Goal: Transaction & Acquisition: Purchase product/service

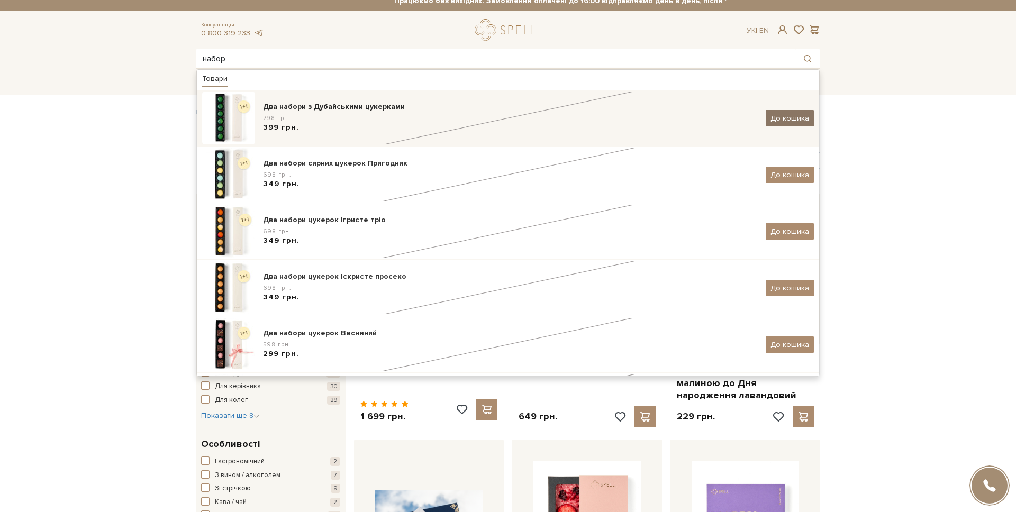
type input "набор"
click at [785, 116] on span "До кошика" at bounding box center [789, 118] width 39 height 9
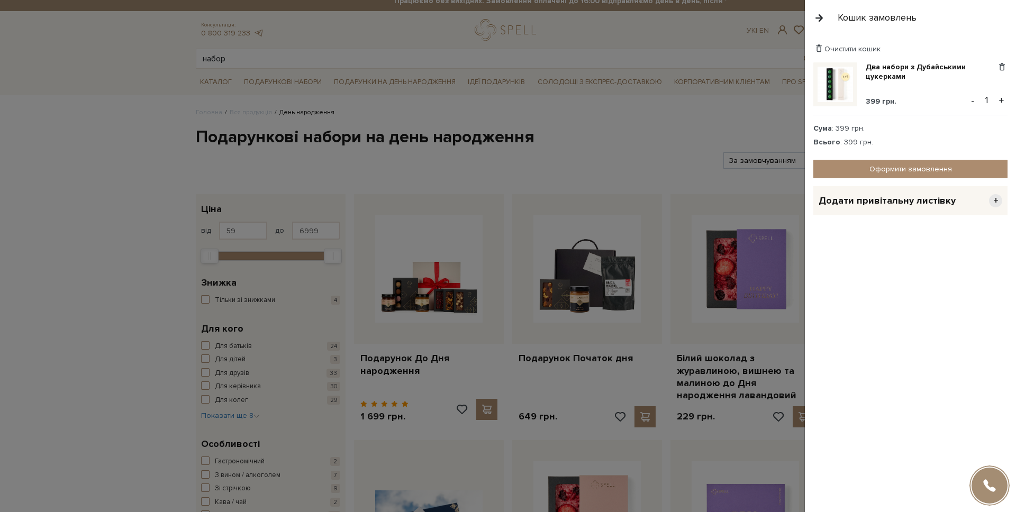
click at [778, 107] on div at bounding box center [508, 256] width 1016 height 512
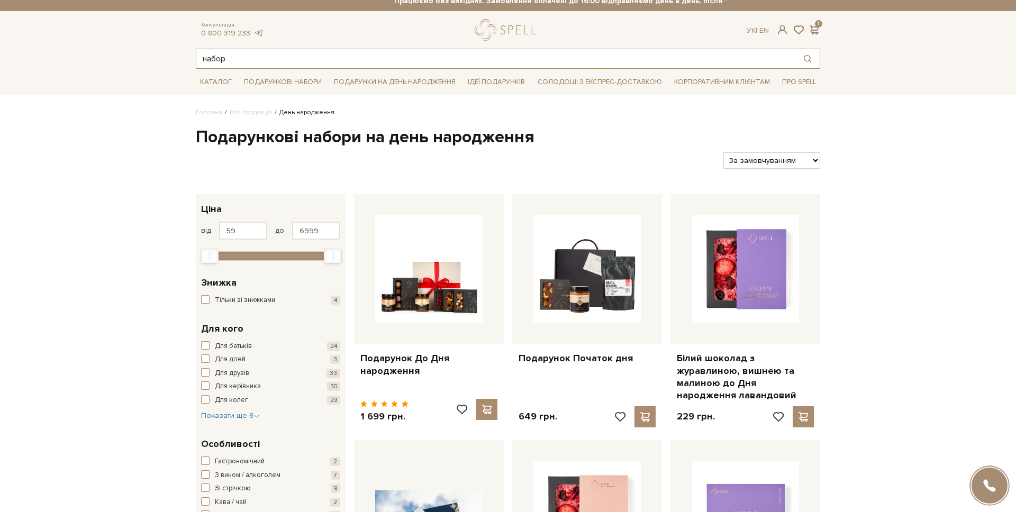
drag, startPoint x: 334, startPoint y: 50, endPoint x: 328, endPoint y: 55, distance: 8.3
click at [333, 50] on input "набор" at bounding box center [495, 58] width 599 height 19
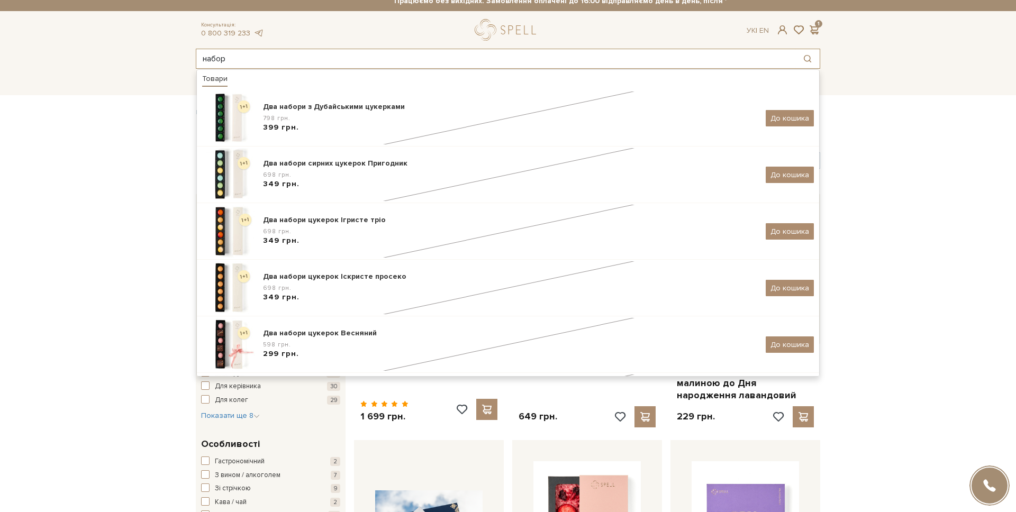
click at [328, 55] on input "набор" at bounding box center [495, 58] width 599 height 19
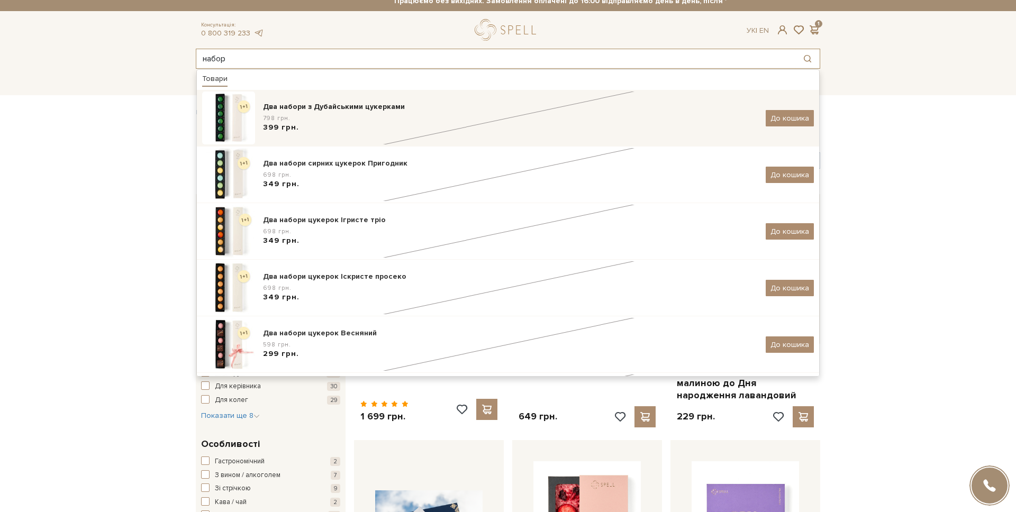
click at [365, 121] on div "798 грн. 399 грн." at bounding box center [510, 124] width 495 height 20
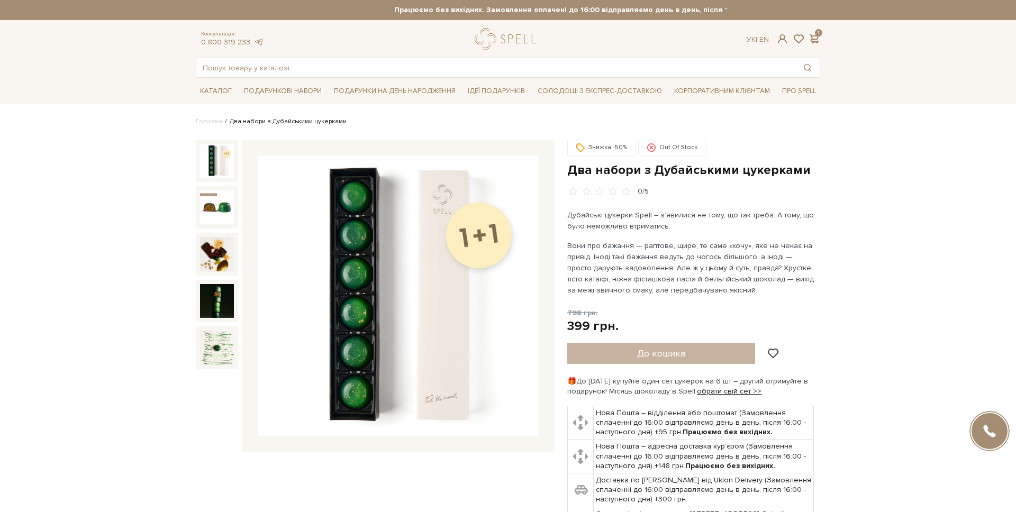
scroll to position [39, 0]
